Goal: Navigation & Orientation: Understand site structure

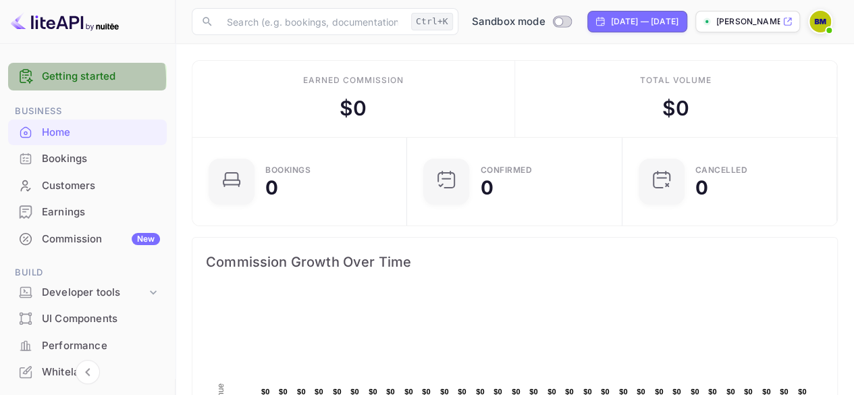
click at [72, 79] on link "Getting started" at bounding box center [101, 77] width 118 height 16
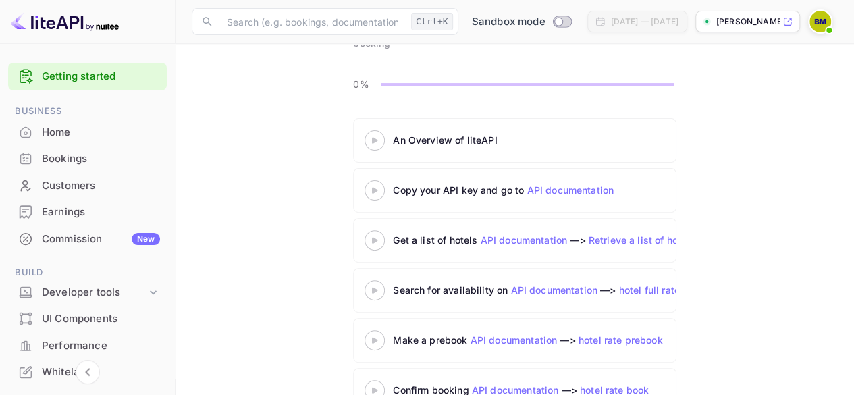
scroll to position [117, 0]
click at [371, 138] on icon at bounding box center [374, 140] width 47 height 7
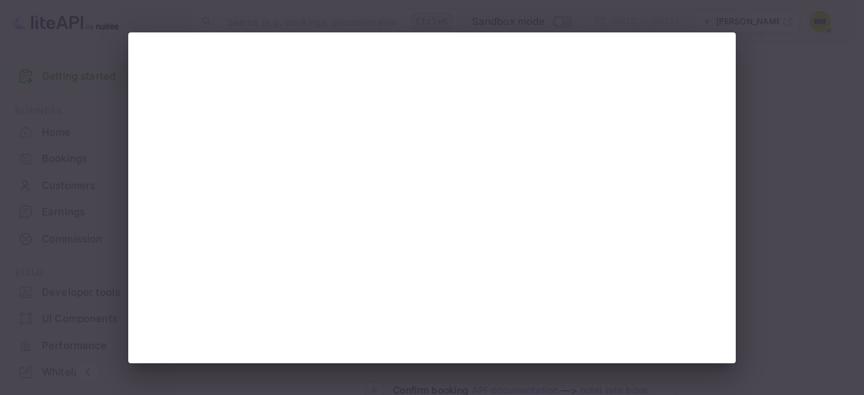
click at [822, 189] on div at bounding box center [432, 197] width 864 height 395
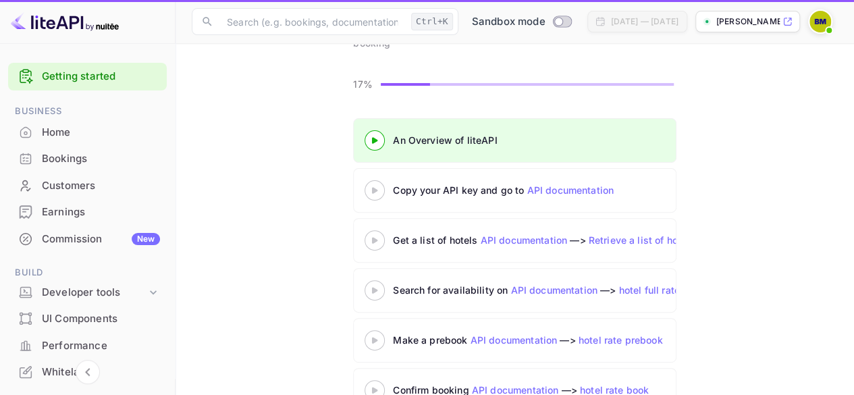
click at [68, 236] on div "Commission New" at bounding box center [101, 240] width 118 height 16
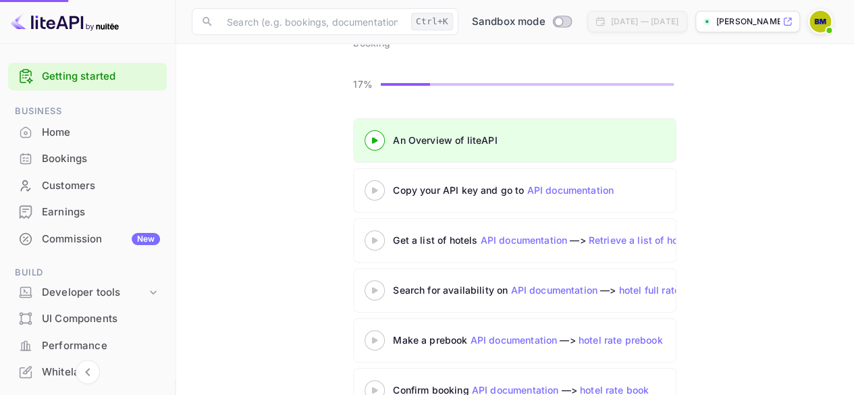
scroll to position [117, 0]
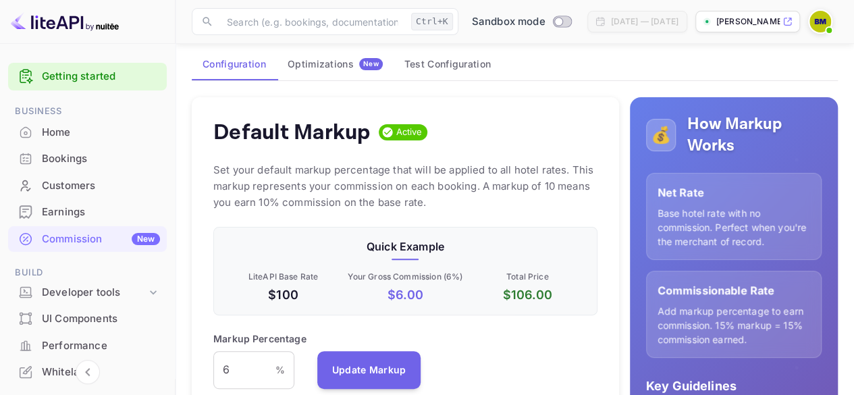
scroll to position [63, 0]
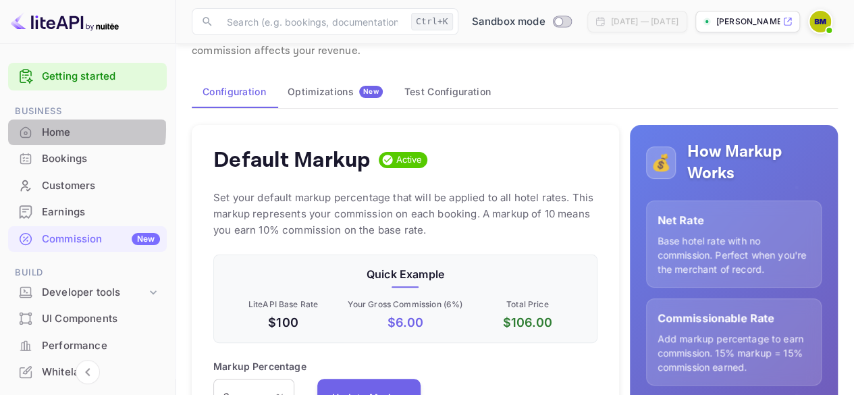
click at [53, 129] on div "Home" at bounding box center [101, 133] width 118 height 16
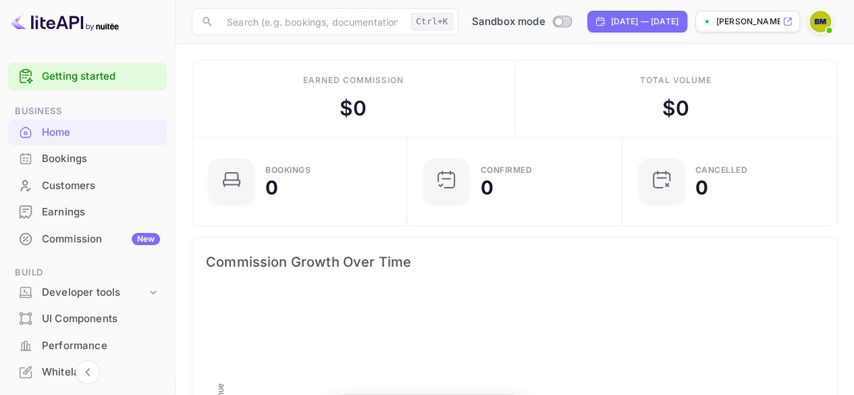
scroll to position [209, 197]
click at [760, 92] on div "Total volume $ 0" at bounding box center [676, 99] width 323 height 76
